Goal: Task Accomplishment & Management: Manage account settings

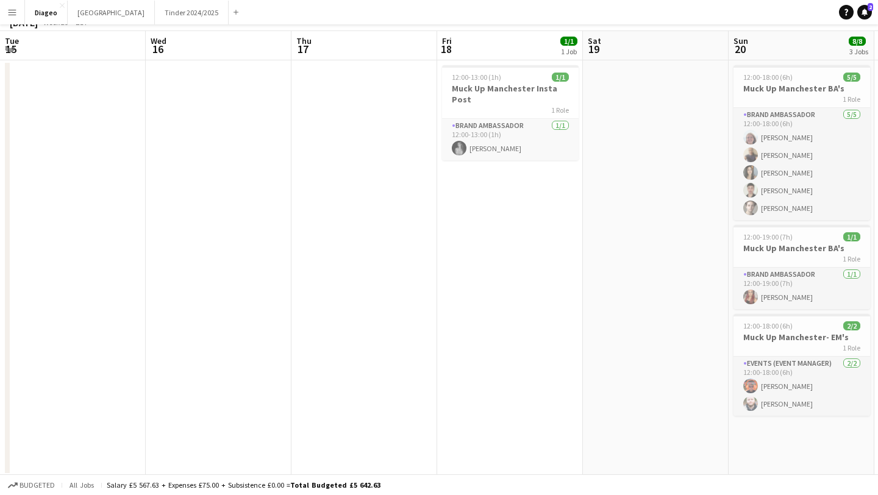
scroll to position [0, 286]
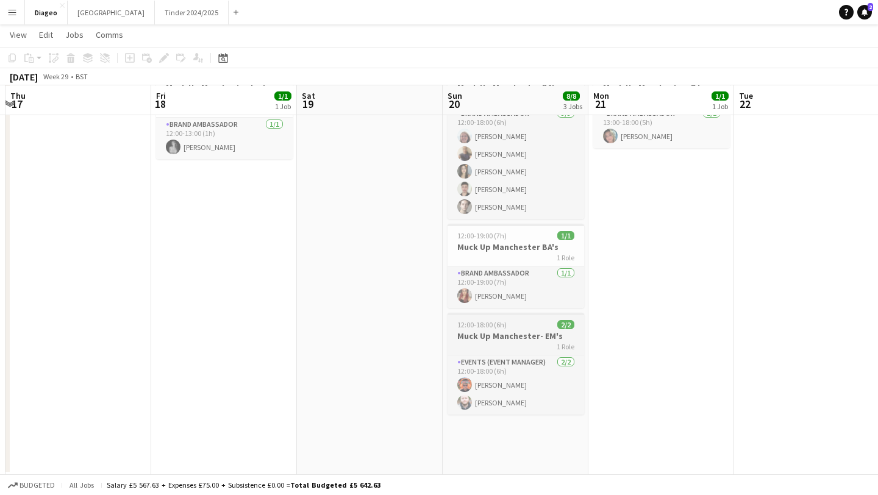
click at [523, 332] on h3 "Muck Up Manchester- EM's" at bounding box center [515, 335] width 137 height 11
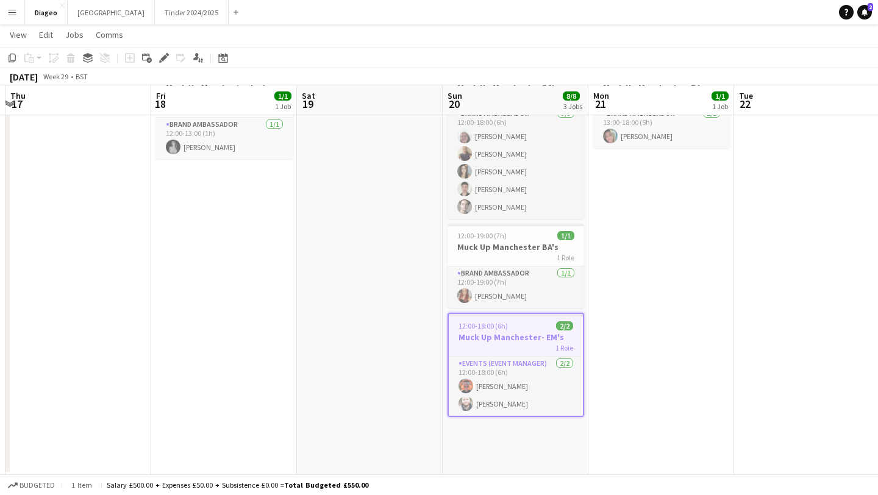
click at [537, 352] on div "1 Role" at bounding box center [516, 347] width 134 height 10
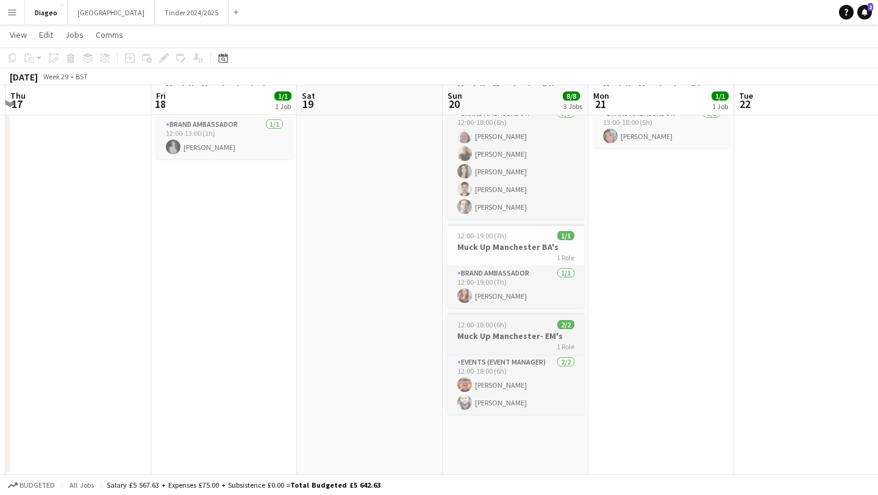
click at [537, 352] on app-job-card "12:00-18:00 (6h) 2/2 Muck Up Manchester- EM's 1 Role Events (Event Manager) [DA…" at bounding box center [515, 364] width 137 height 102
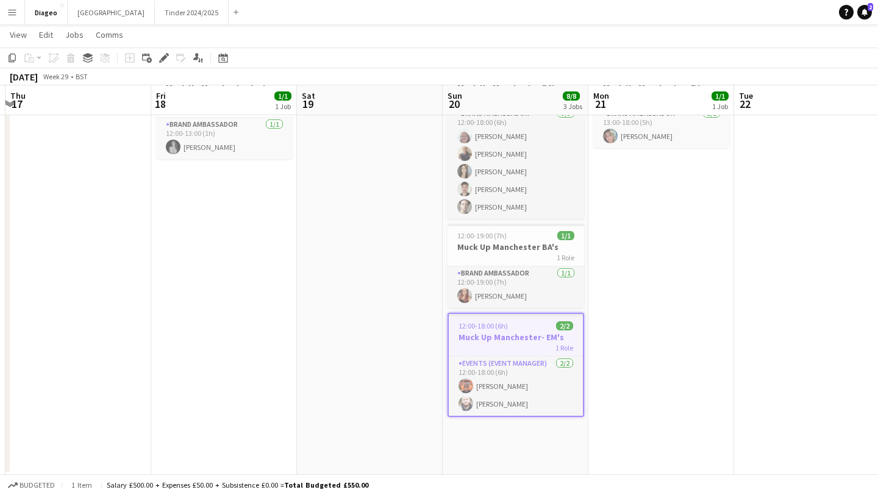
click at [514, 344] on div "1 Role" at bounding box center [516, 347] width 134 height 10
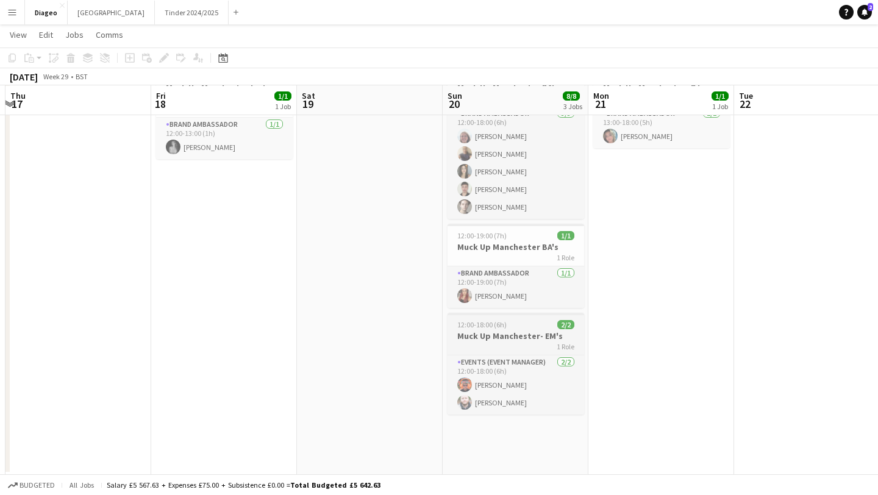
click at [514, 344] on div "1 Role" at bounding box center [515, 346] width 137 height 10
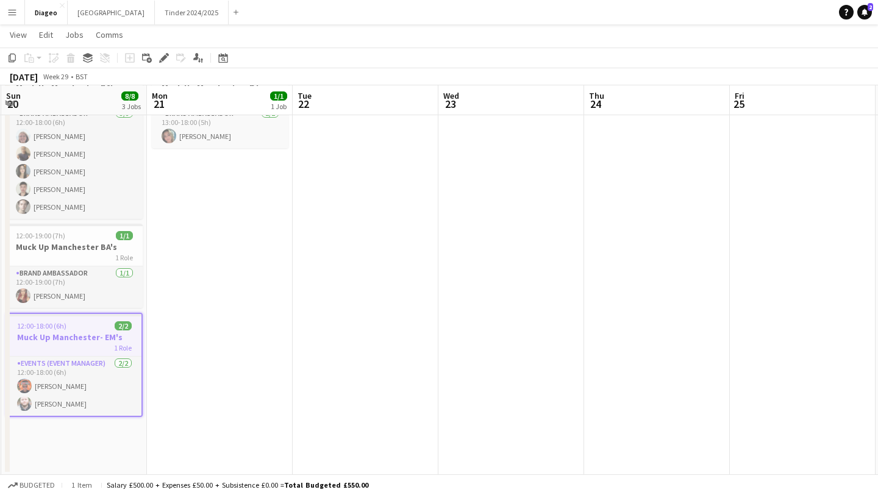
scroll to position [0, 336]
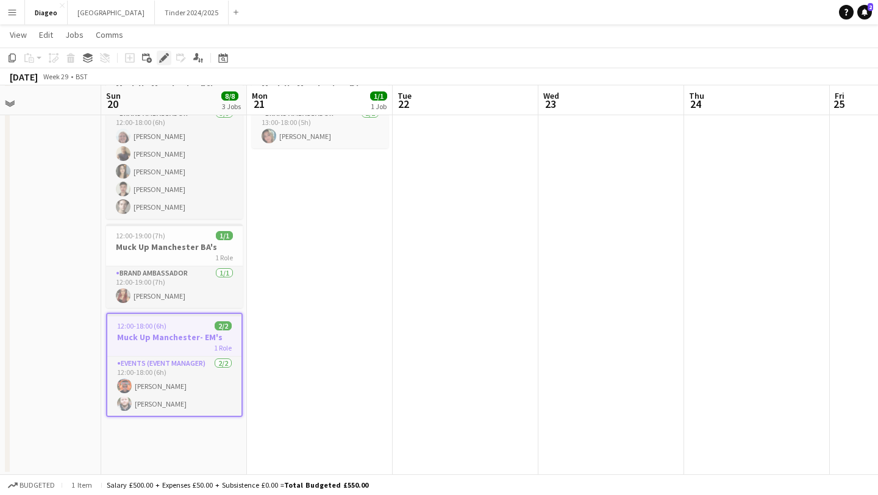
click at [157, 59] on div "Edit" at bounding box center [164, 58] width 15 height 15
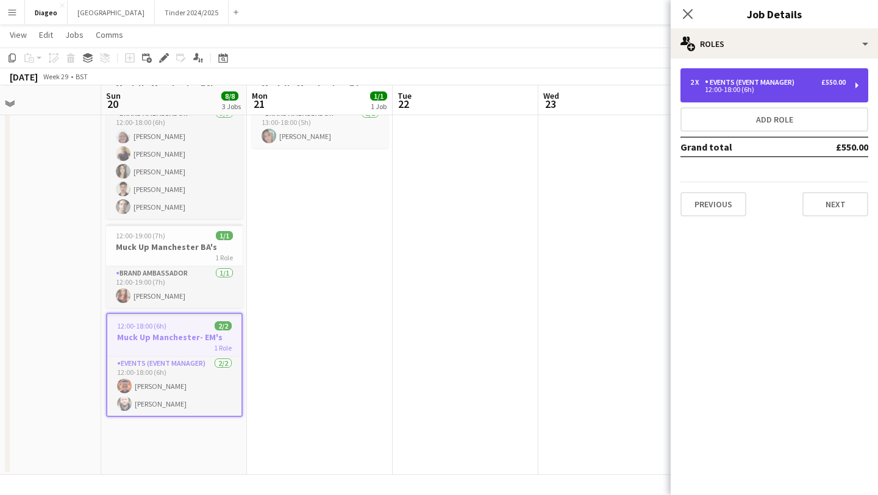
click at [802, 93] on div "2 x Events (Event Manager) £550.00 12:00-18:00 (6h)" at bounding box center [774, 85] width 188 height 34
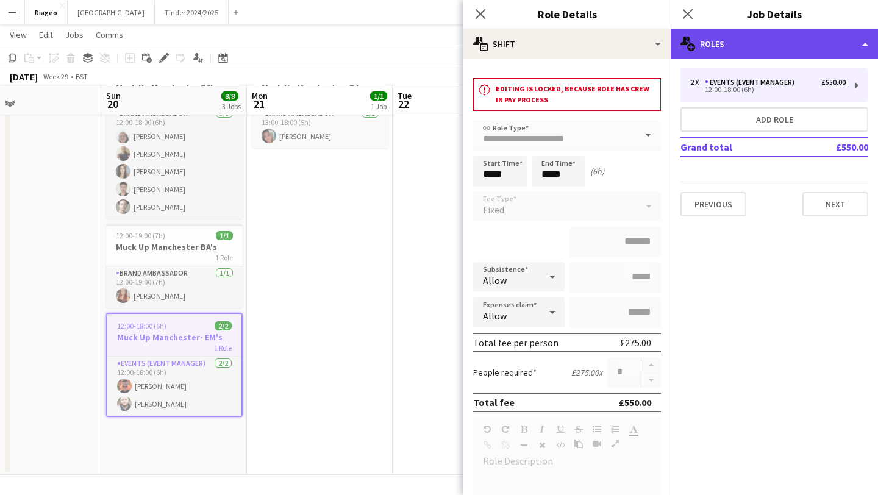
click at [733, 33] on div "multiple-users-add Roles" at bounding box center [773, 43] width 207 height 29
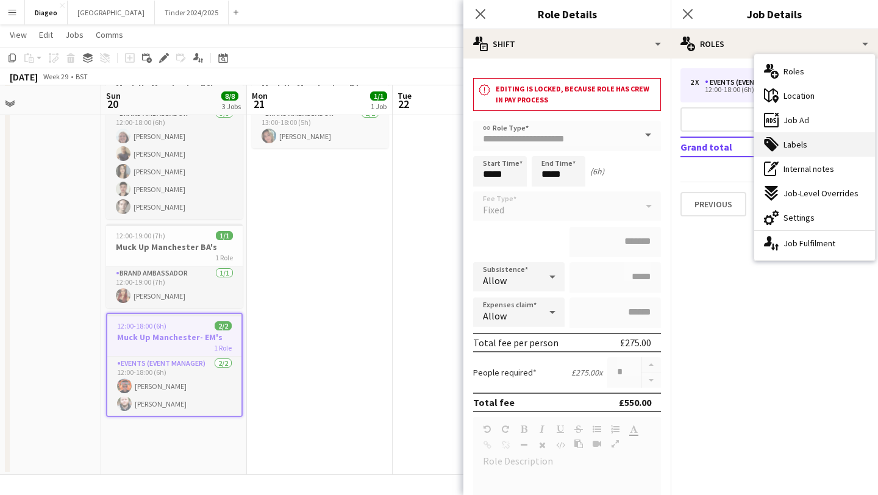
click at [797, 141] on span "Labels" at bounding box center [795, 144] width 24 height 11
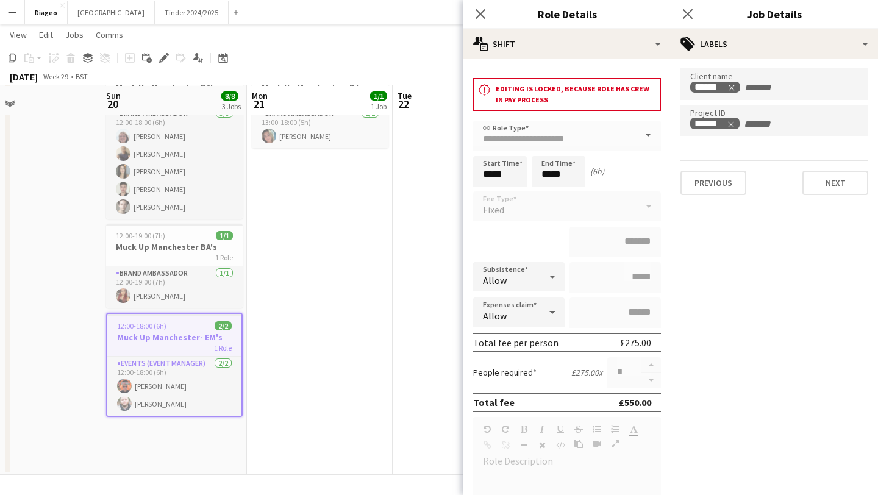
click at [489, 10] on div "Close pop-in" at bounding box center [480, 14] width 34 height 28
click at [482, 12] on icon at bounding box center [480, 14] width 12 height 12
